Goal: Task Accomplishment & Management: Manage account settings

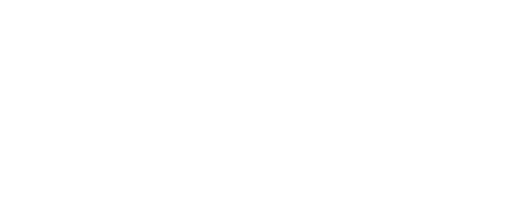
click at [51, 3] on html at bounding box center [261, 1] width 522 height 3
